Goal: Task Accomplishment & Management: Manage account settings

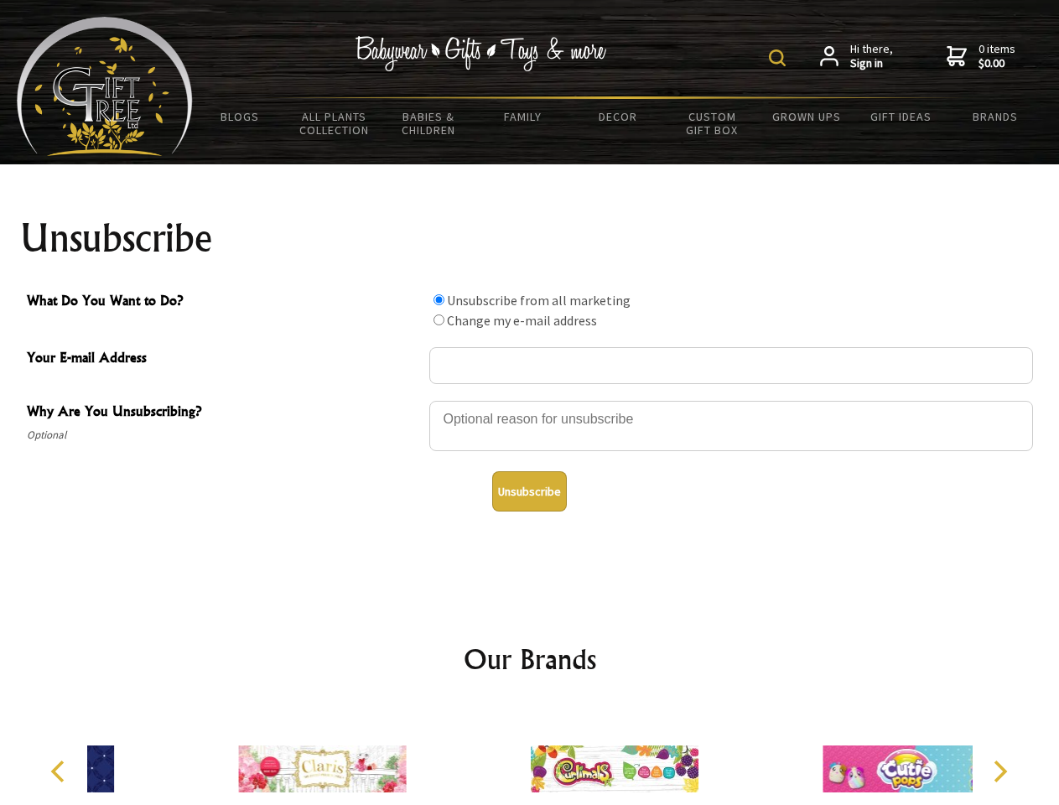
click at [779, 58] on img at bounding box center [777, 57] width 17 height 17
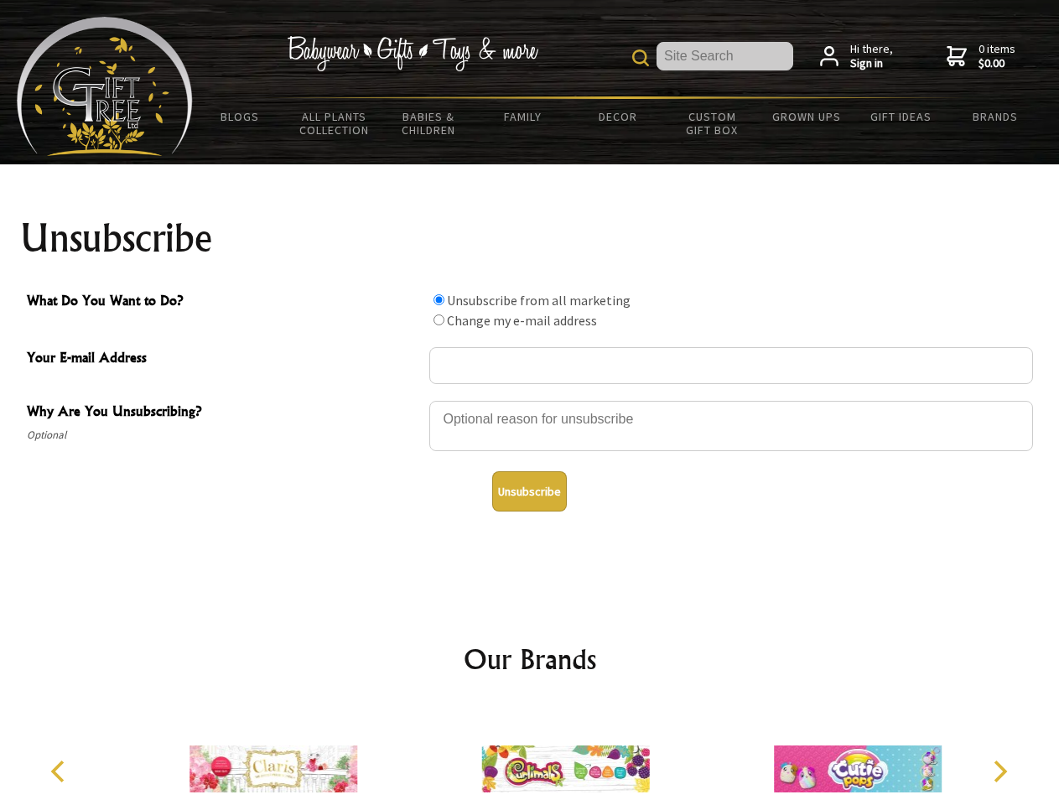
click at [530, 400] on div at bounding box center [730, 428] width 603 height 59
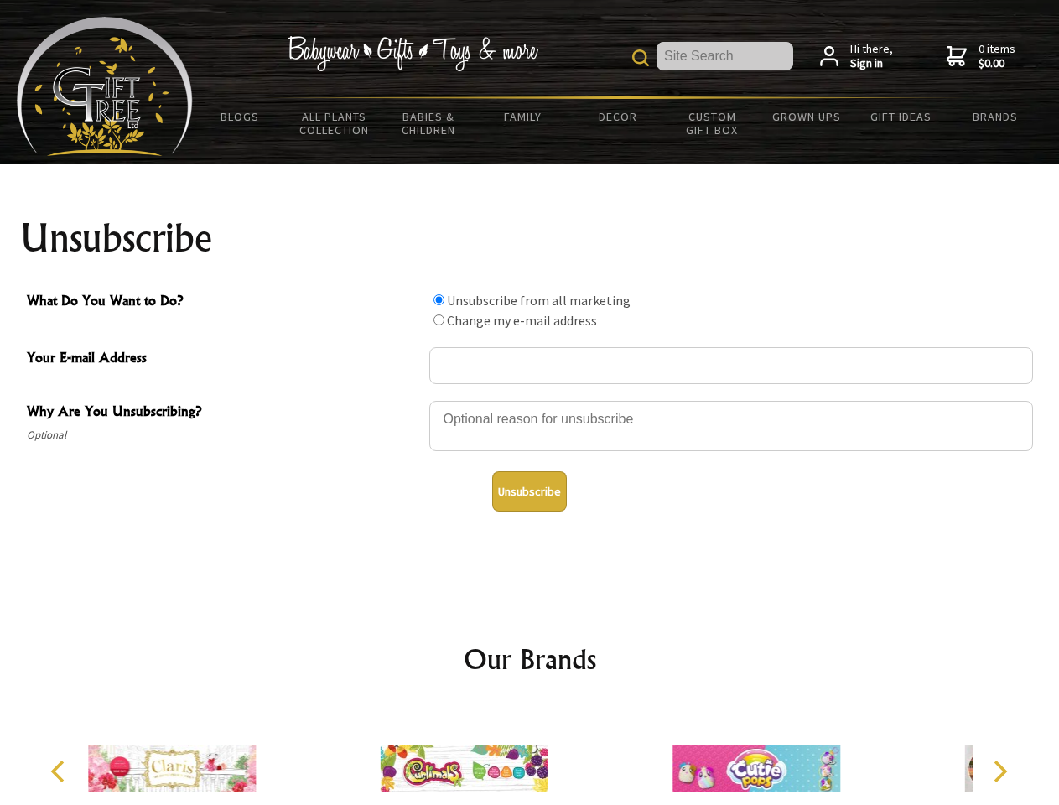
click at [438, 299] on input "What Do You Want to Do?" at bounding box center [438, 299] width 11 height 11
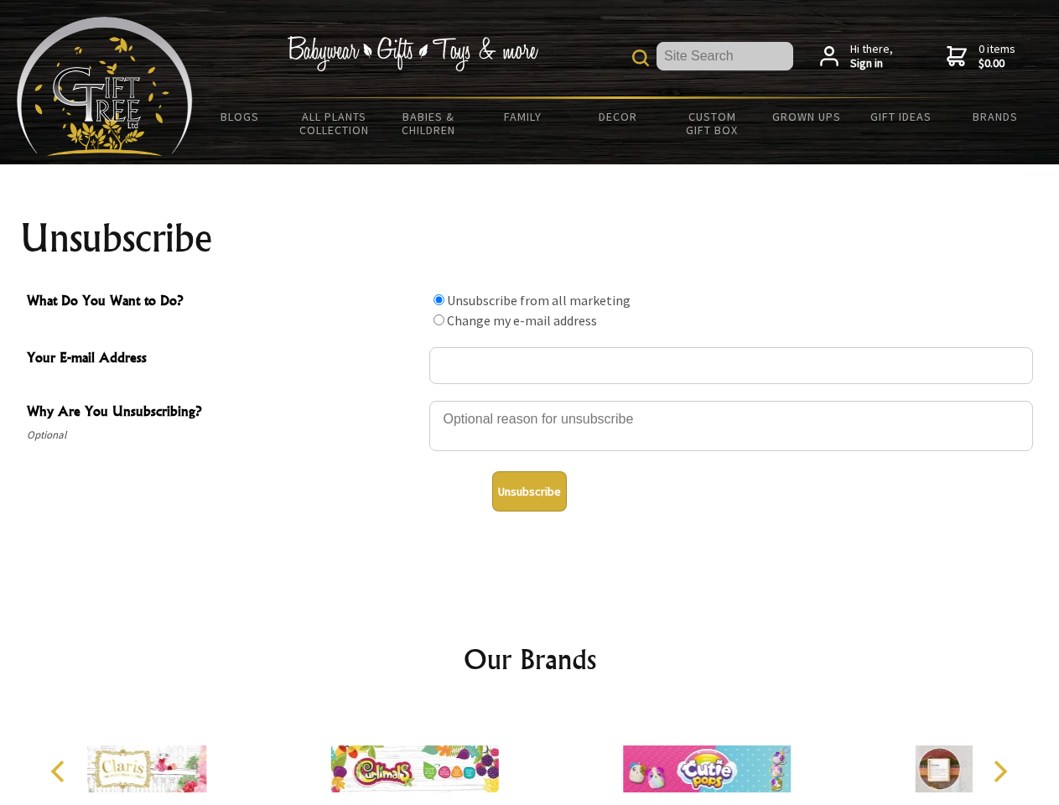
click at [438, 319] on input "What Do You Want to Do?" at bounding box center [438, 319] width 11 height 11
radio input "true"
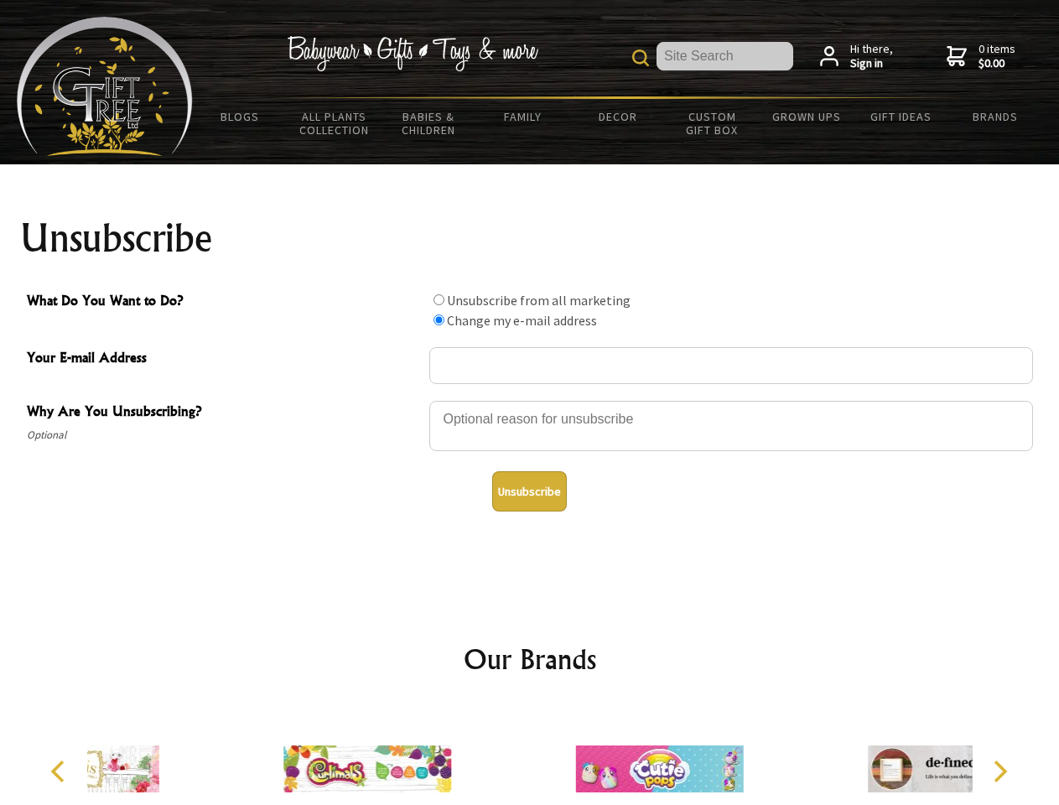
click at [529, 491] on button "Unsubscribe" at bounding box center [529, 491] width 75 height 40
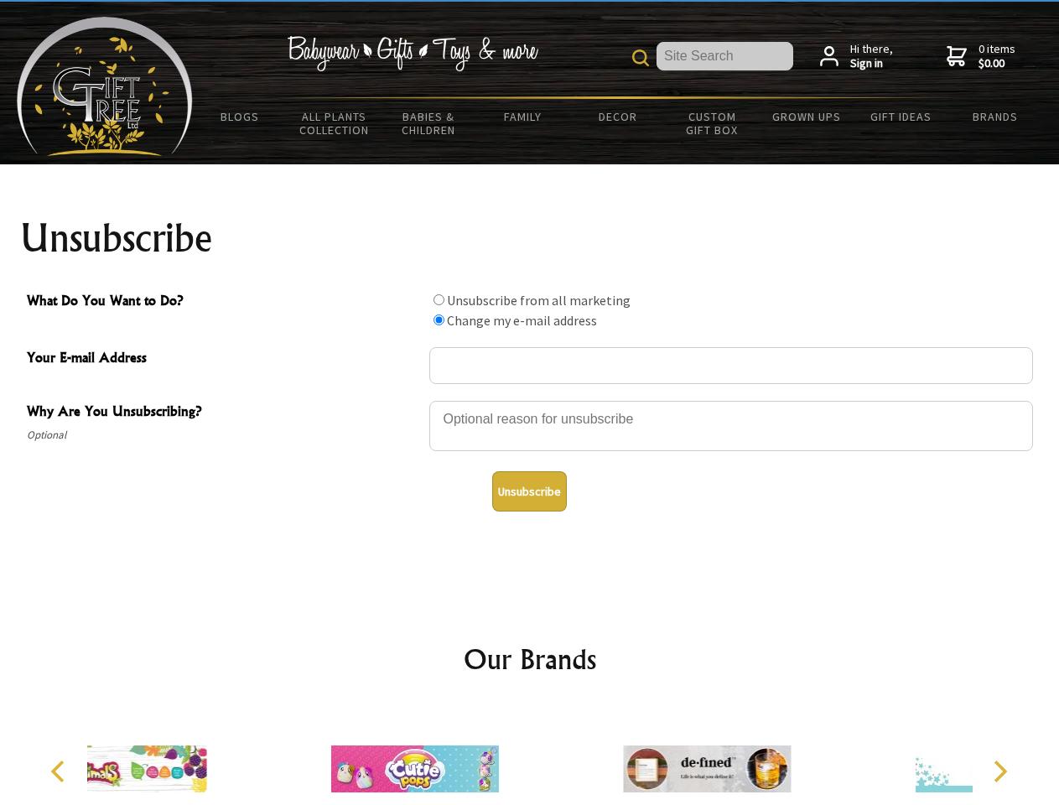
click at [530, 755] on div at bounding box center [415, 771] width 292 height 131
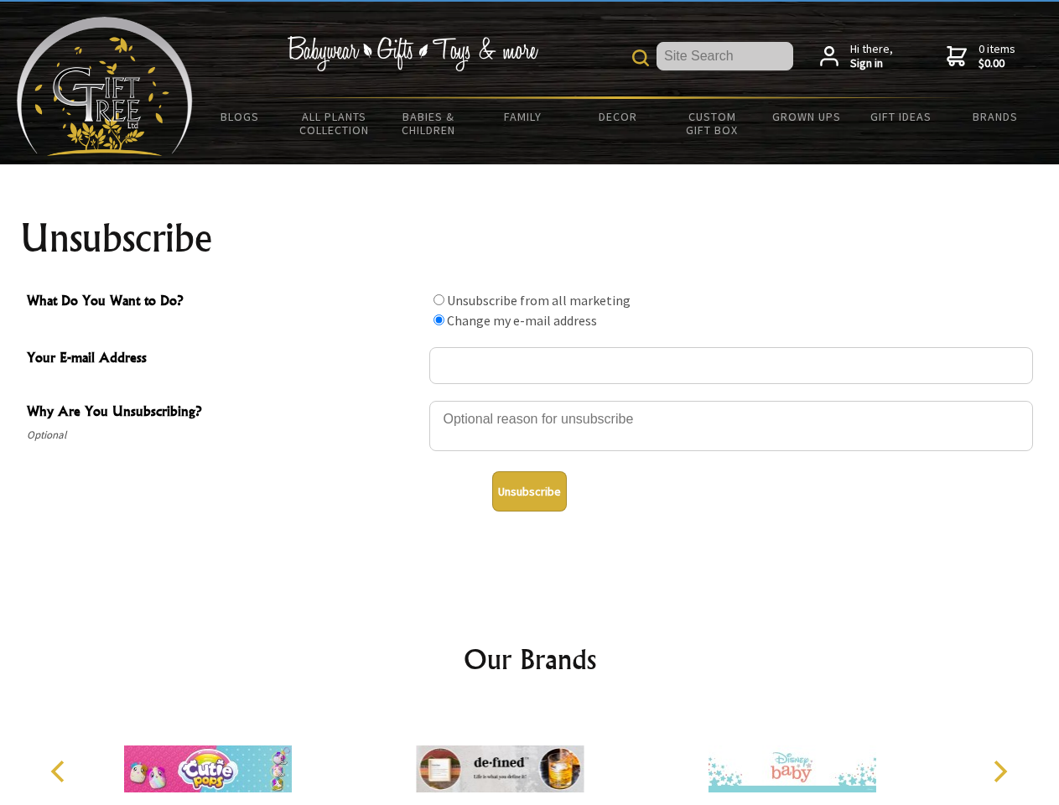
click at [60, 771] on icon "Previous" at bounding box center [60, 771] width 22 height 22
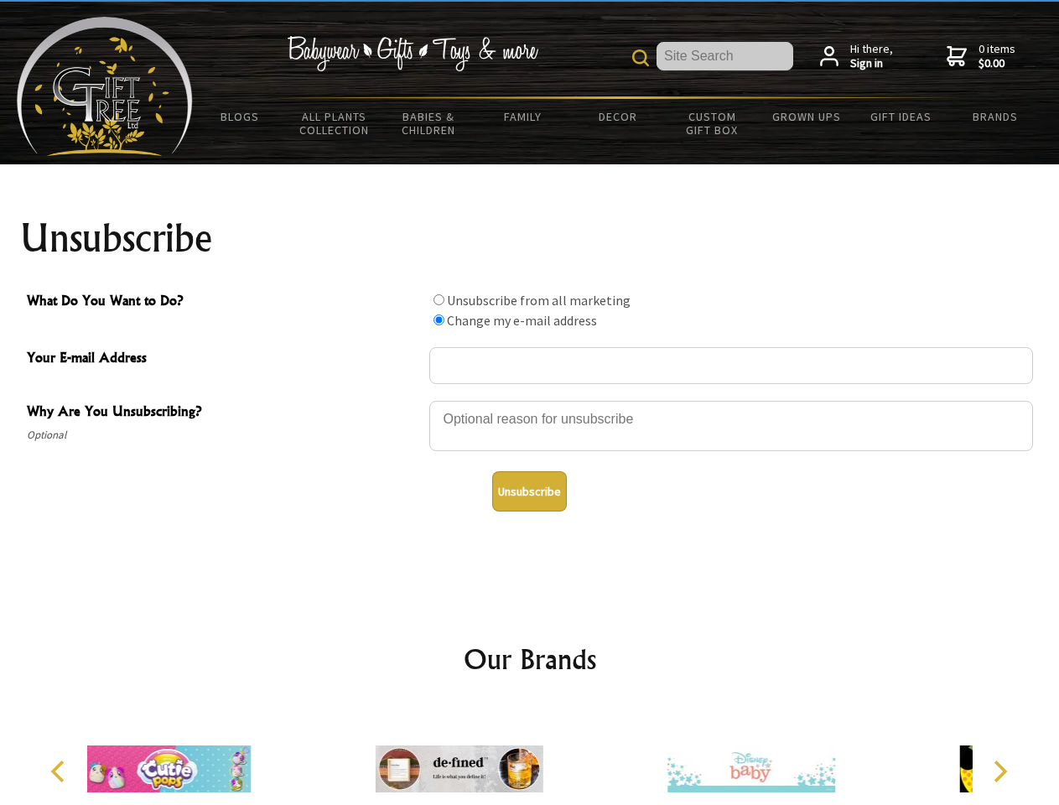
click at [999, 771] on icon "Next" at bounding box center [998, 771] width 22 height 22
